Goal: Information Seeking & Learning: Learn about a topic

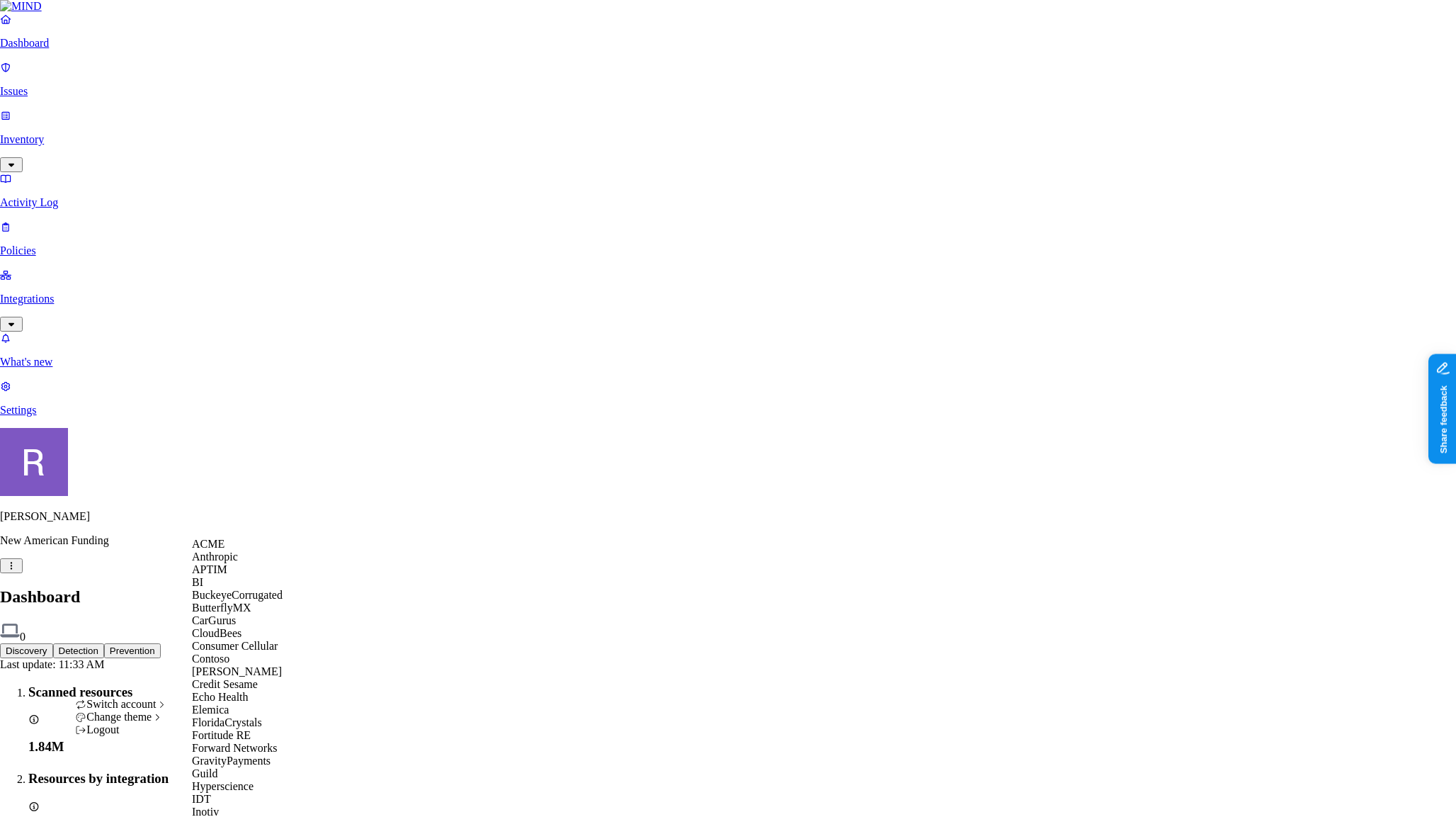
click at [245, 551] on div "ACME" at bounding box center [261, 544] width 137 height 12
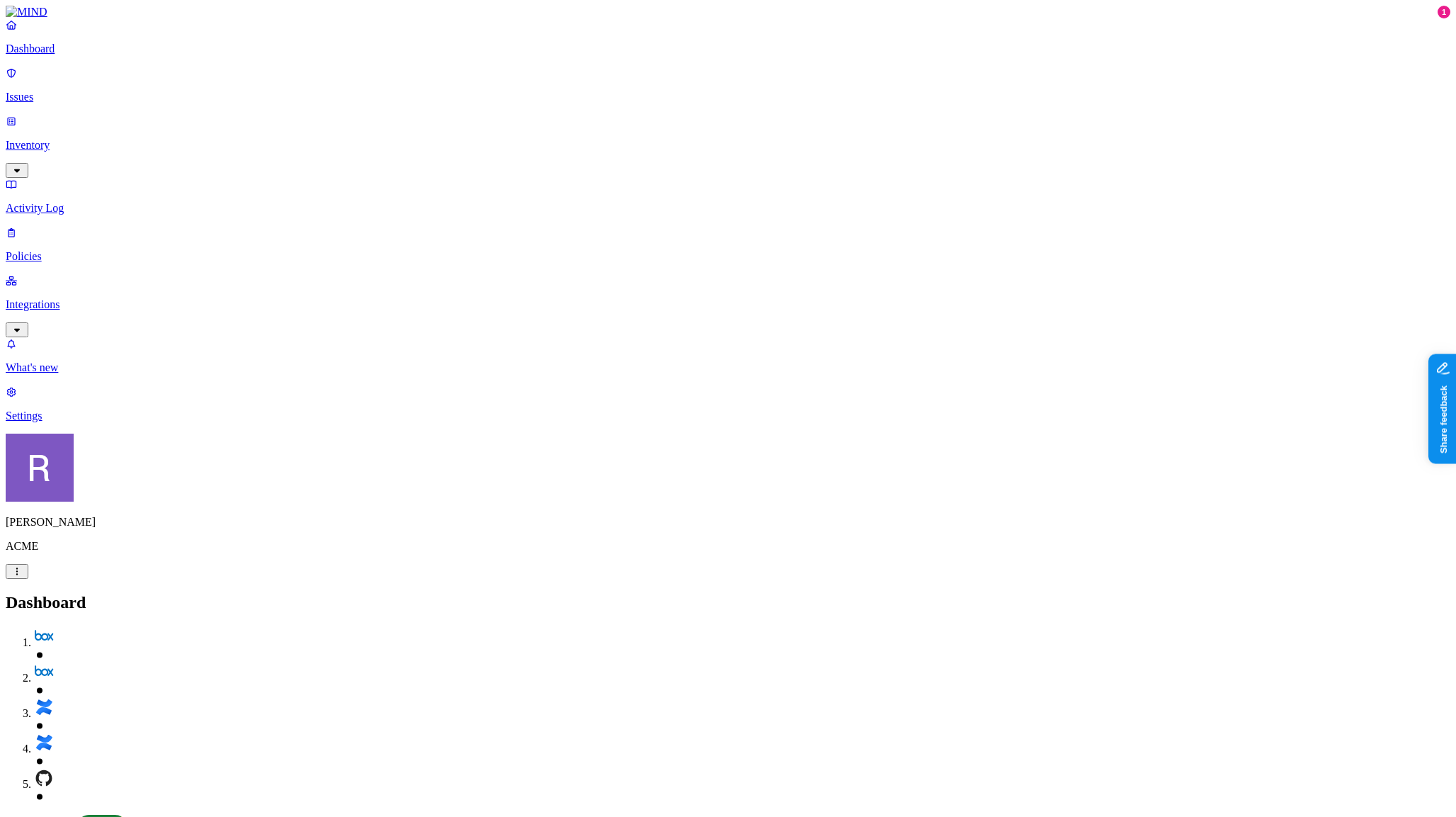
click at [61, 91] on p "Issues" at bounding box center [728, 96] width 1445 height 12
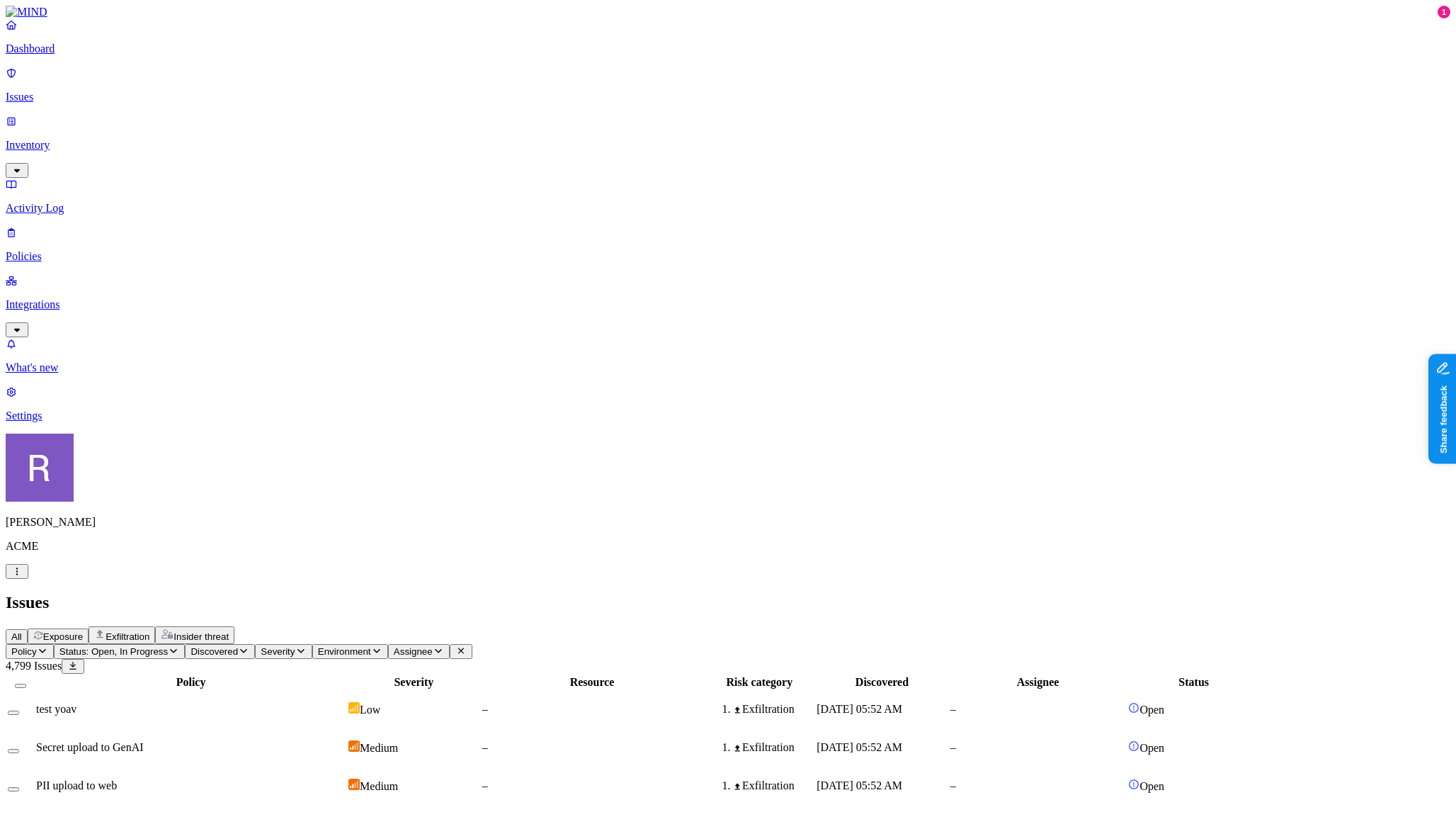
click at [150, 632] on span "Exfiltration" at bounding box center [128, 637] width 44 height 11
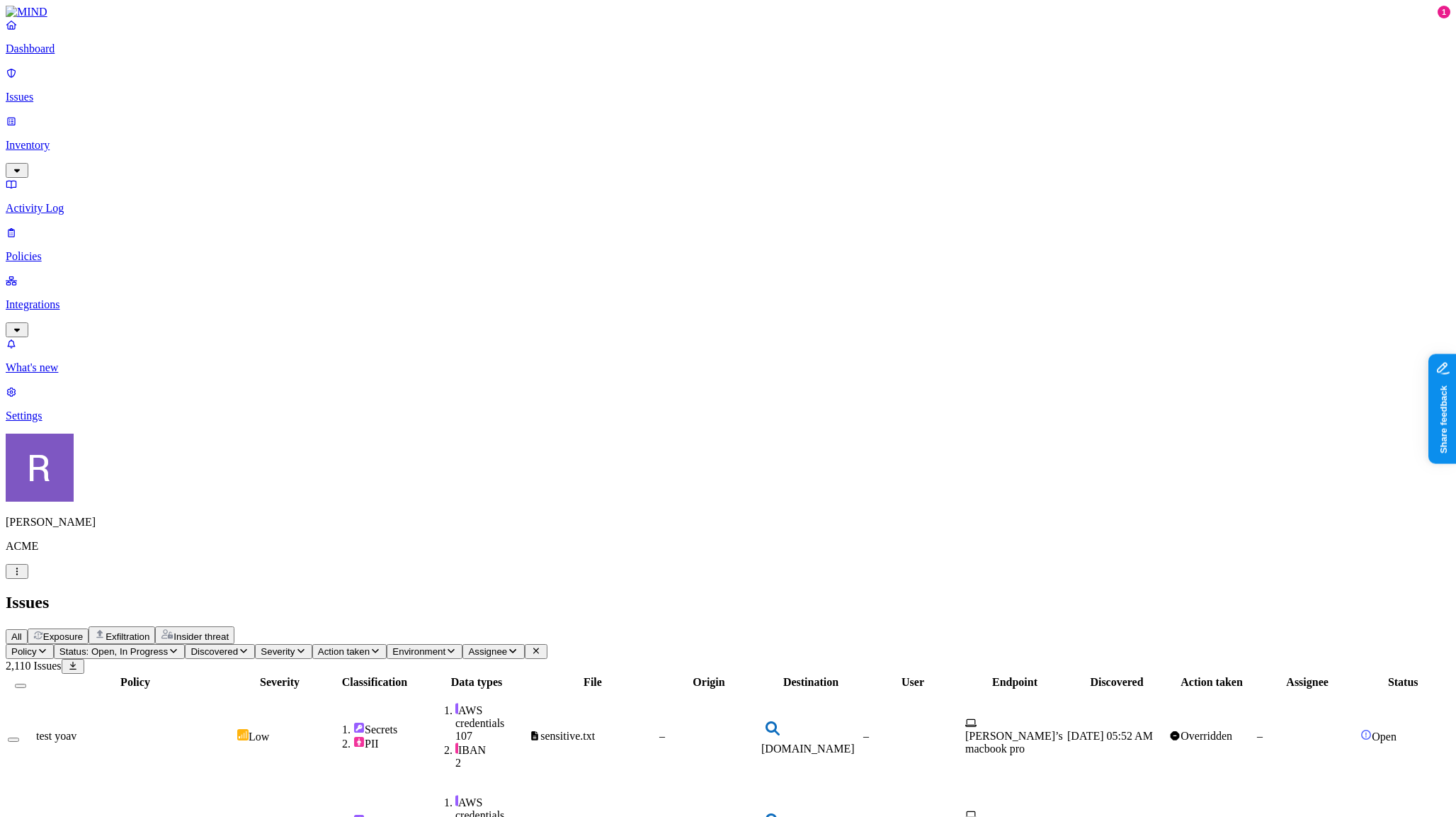
click at [83, 632] on span "Exposure" at bounding box center [63, 637] width 39 height 11
